Goal: Task Accomplishment & Management: Manage account settings

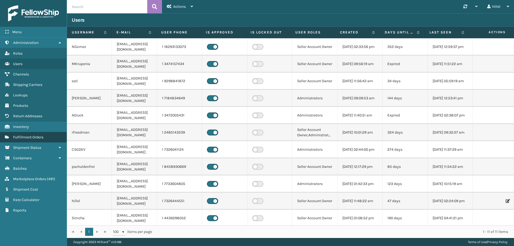
click at [34, 139] on span "Fulfillment Orders" at bounding box center [28, 137] width 30 height 5
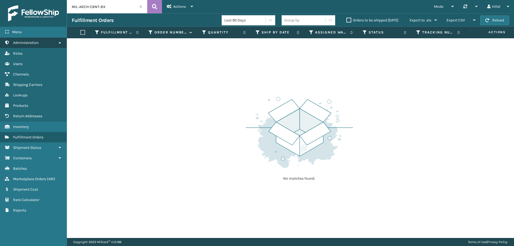
click at [34, 43] on span "Administration" at bounding box center [25, 42] width 25 height 5
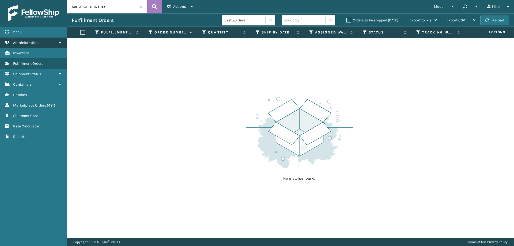
click at [34, 43] on span "Administration" at bounding box center [25, 42] width 25 height 5
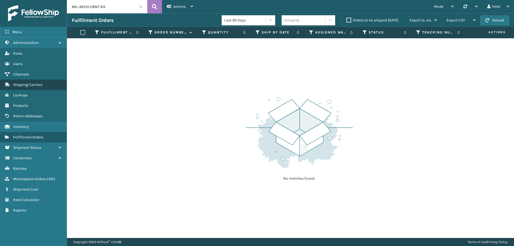
click at [28, 82] on span "Shipping Carriers" at bounding box center [27, 84] width 29 height 5
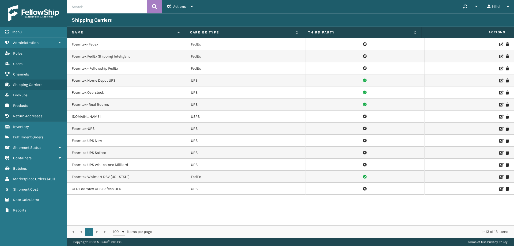
click at [499, 44] on icon at bounding box center [500, 45] width 3 height 4
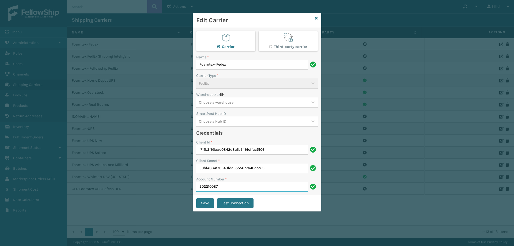
drag, startPoint x: 220, startPoint y: 186, endPoint x: 198, endPoint y: 186, distance: 22.2
click at [198, 186] on input "202210087" at bounding box center [252, 187] width 112 height 10
click at [315, 20] on icon at bounding box center [316, 18] width 3 height 4
